Goal: Find specific page/section: Find specific page/section

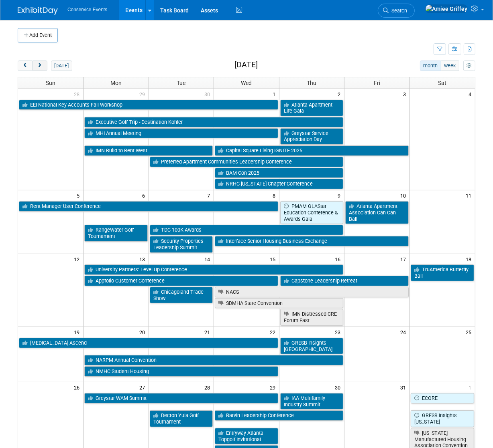
click at [37, 67] on span "next" at bounding box center [40, 65] width 6 height 5
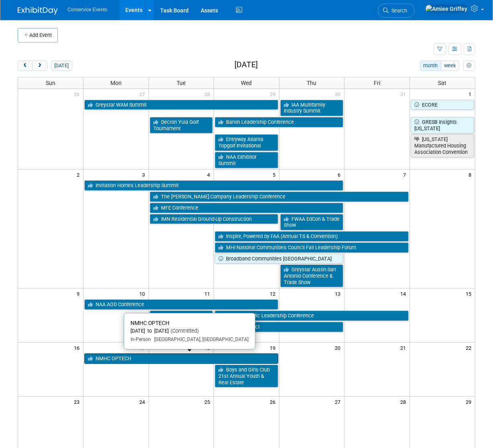
click at [148, 357] on link "NMHC OPTECH" at bounding box center [181, 359] width 194 height 10
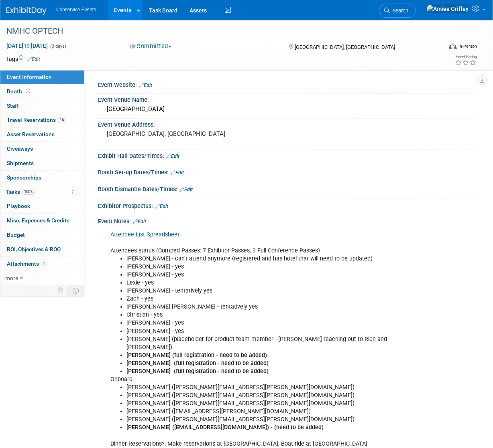
click at [119, 10] on link "Events" at bounding box center [122, 10] width 29 height 20
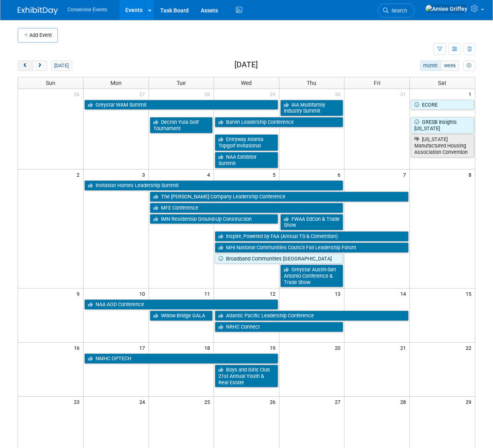
click at [28, 65] on span "prev" at bounding box center [25, 65] width 6 height 5
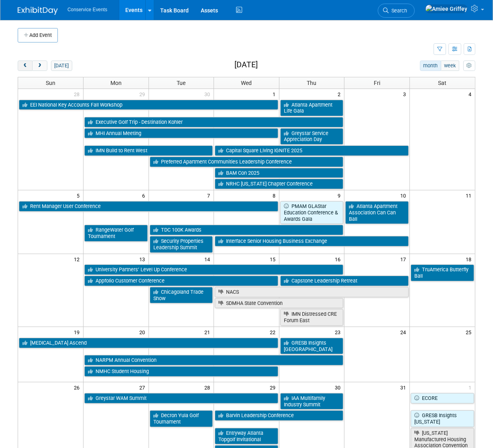
click at [28, 65] on span "prev" at bounding box center [25, 65] width 6 height 5
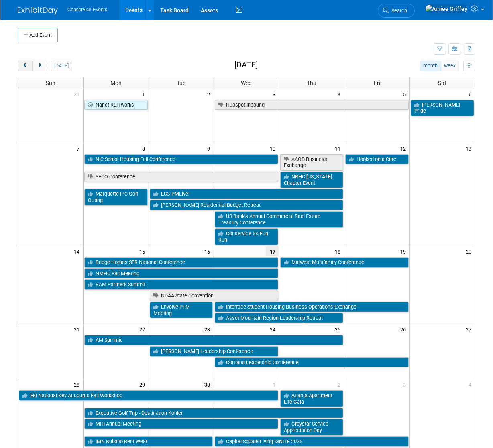
click at [28, 65] on span "prev" at bounding box center [25, 65] width 6 height 5
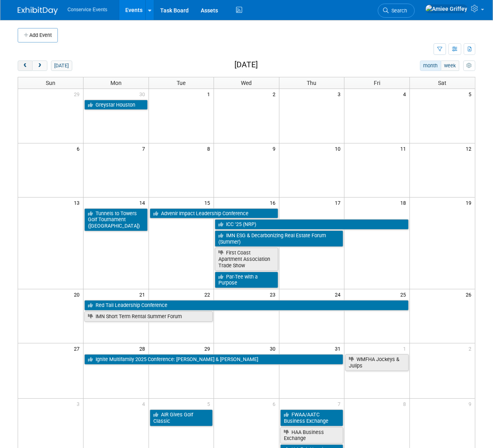
click at [28, 65] on span "prev" at bounding box center [25, 65] width 6 height 5
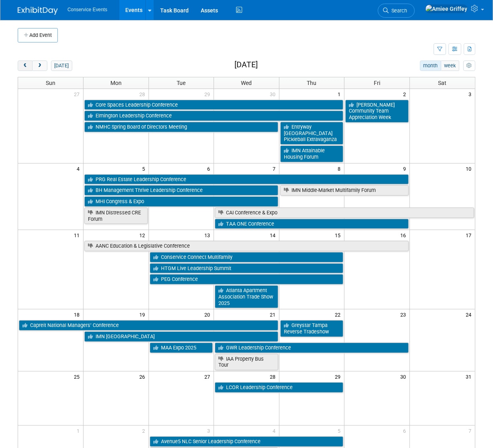
click at [28, 65] on span "prev" at bounding box center [25, 65] width 6 height 5
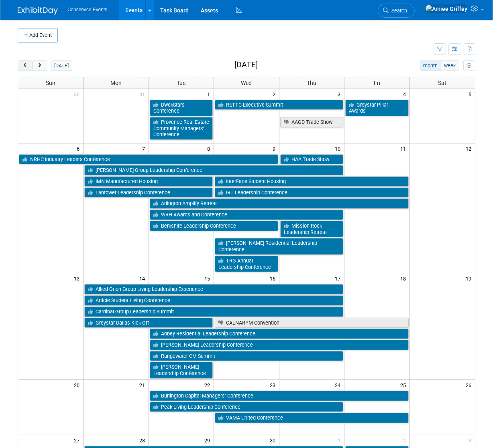
click at [28, 65] on span "prev" at bounding box center [25, 65] width 6 height 5
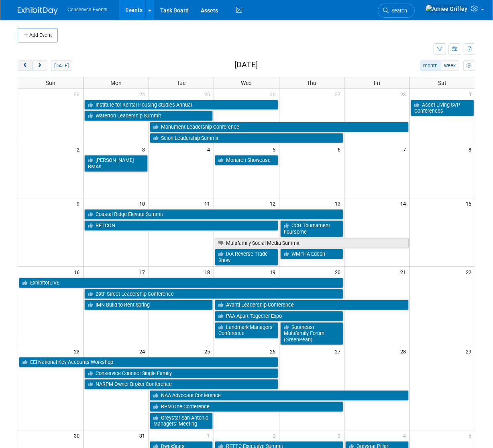
click at [28, 65] on span "prev" at bounding box center [25, 65] width 6 height 5
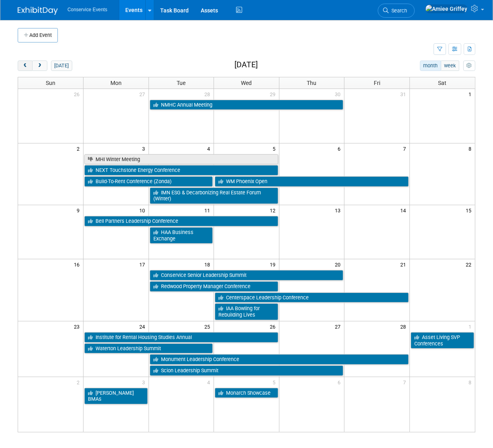
click at [28, 65] on span "prev" at bounding box center [25, 65] width 6 height 5
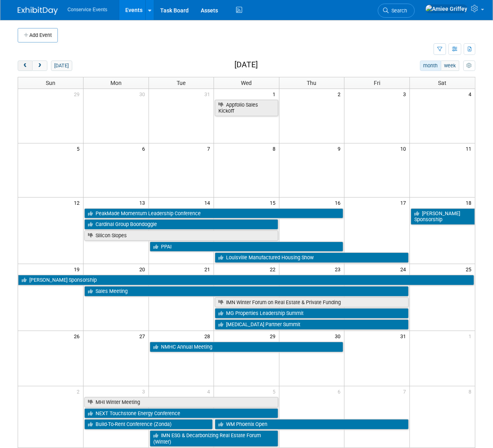
click at [28, 65] on span "prev" at bounding box center [25, 65] width 6 height 5
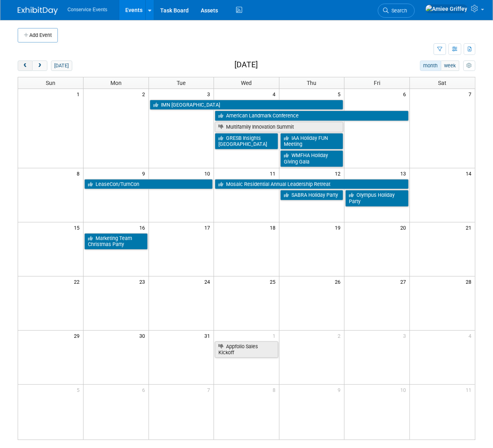
click at [28, 65] on span "prev" at bounding box center [25, 65] width 6 height 5
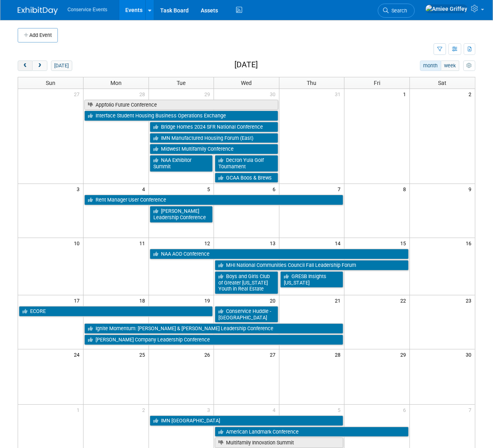
click at [28, 65] on span "prev" at bounding box center [25, 65] width 6 height 5
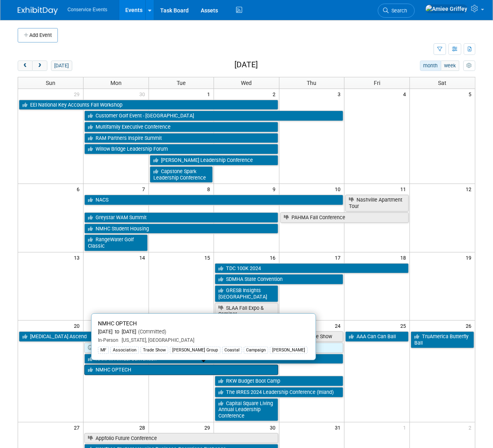
click at [138, 371] on link "NMHC OPTECH" at bounding box center [181, 370] width 194 height 10
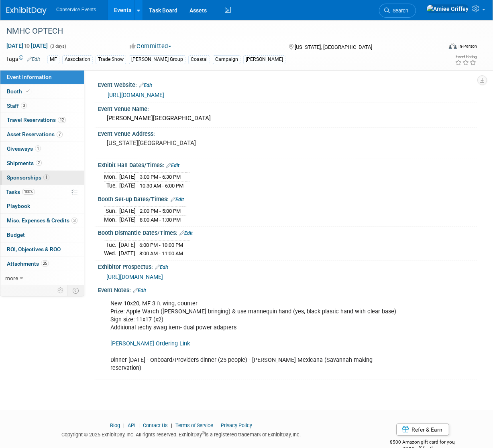
click at [26, 176] on span "Sponsorships 1" at bounding box center [28, 177] width 43 height 6
